Goal: Task Accomplishment & Management: Complete application form

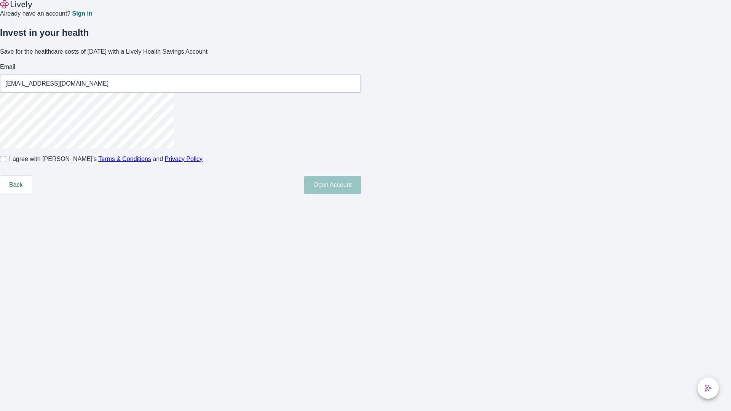
click at [6, 162] on input "I agree with Lively’s Terms & Conditions and Privacy Policy" at bounding box center [3, 159] width 6 height 6
checkbox input "true"
click at [361, 194] on button "Open Account" at bounding box center [332, 185] width 57 height 18
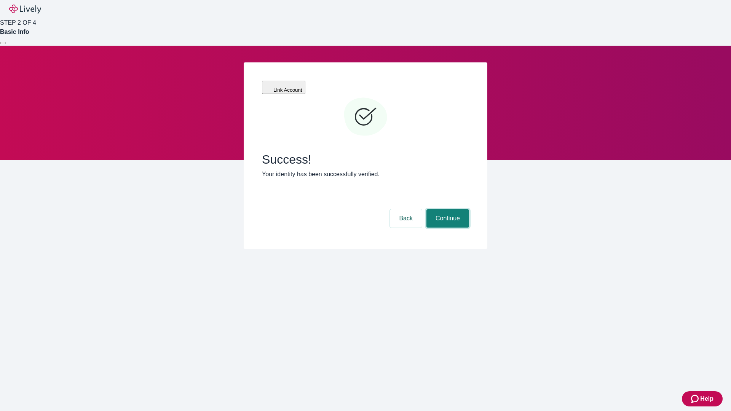
click at [447, 209] on button "Continue" at bounding box center [447, 218] width 43 height 18
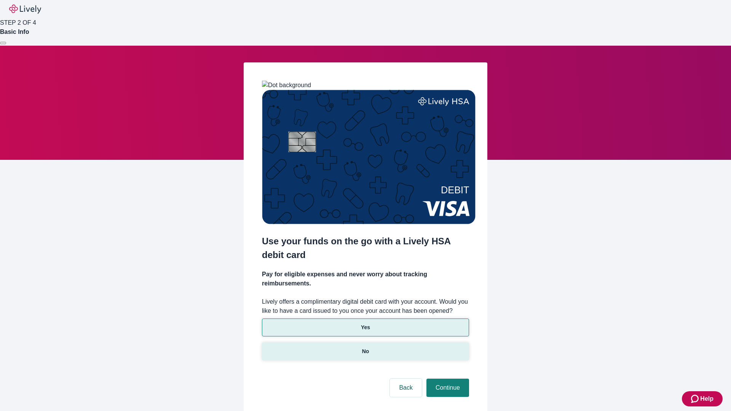
click at [365, 348] on p "No" at bounding box center [365, 352] width 7 height 8
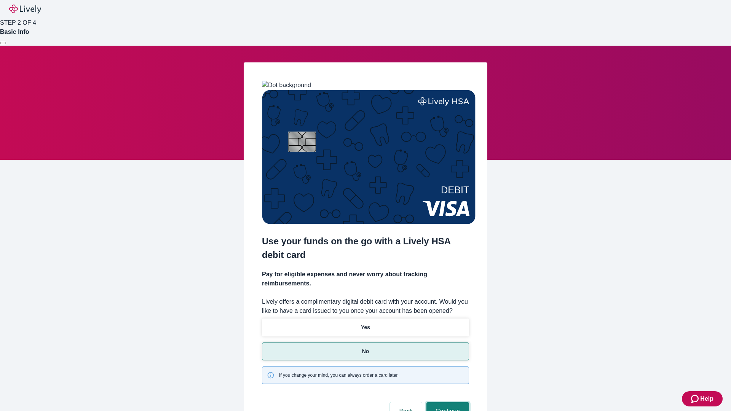
click at [447, 402] on button "Continue" at bounding box center [447, 411] width 43 height 18
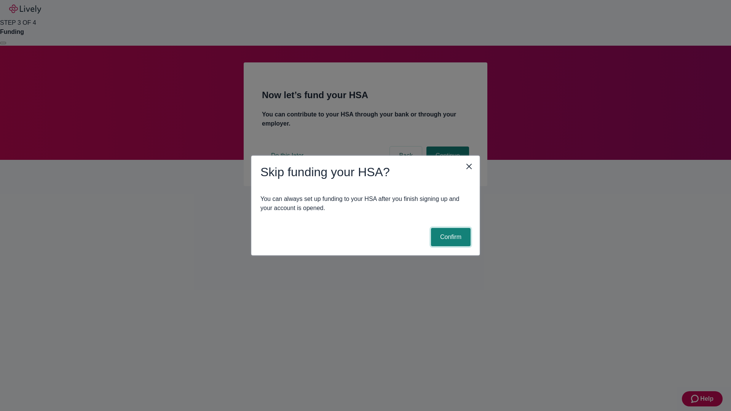
click at [450, 237] on button "Confirm" at bounding box center [451, 237] width 40 height 18
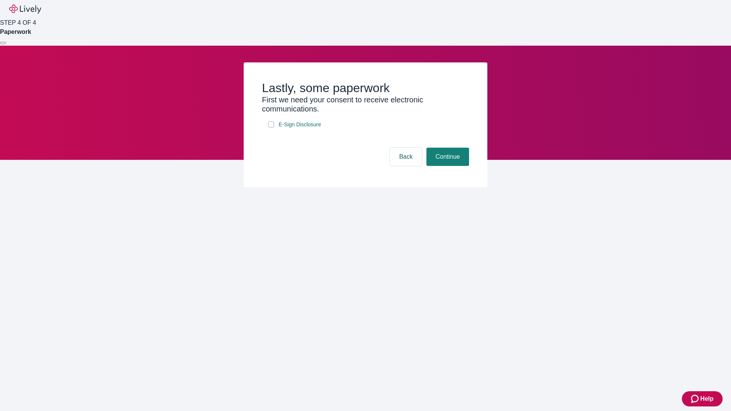
click at [271, 128] on input "E-Sign Disclosure" at bounding box center [271, 124] width 6 height 6
checkbox input "true"
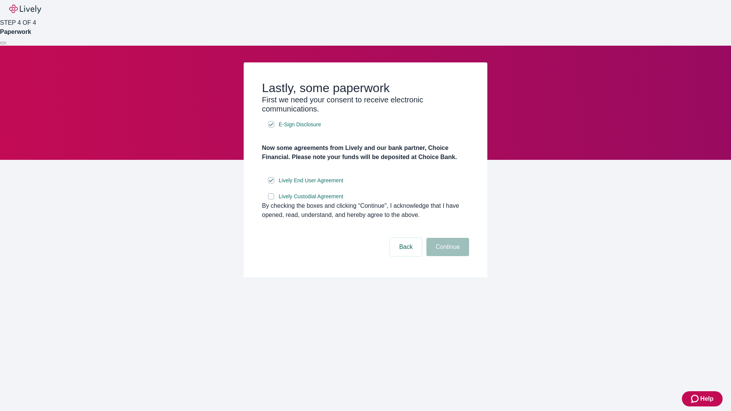
click at [271, 199] on input "Lively Custodial Agreement" at bounding box center [271, 196] width 6 height 6
checkbox input "true"
click at [447, 256] on button "Continue" at bounding box center [447, 247] width 43 height 18
